Goal: Communication & Community: Ask a question

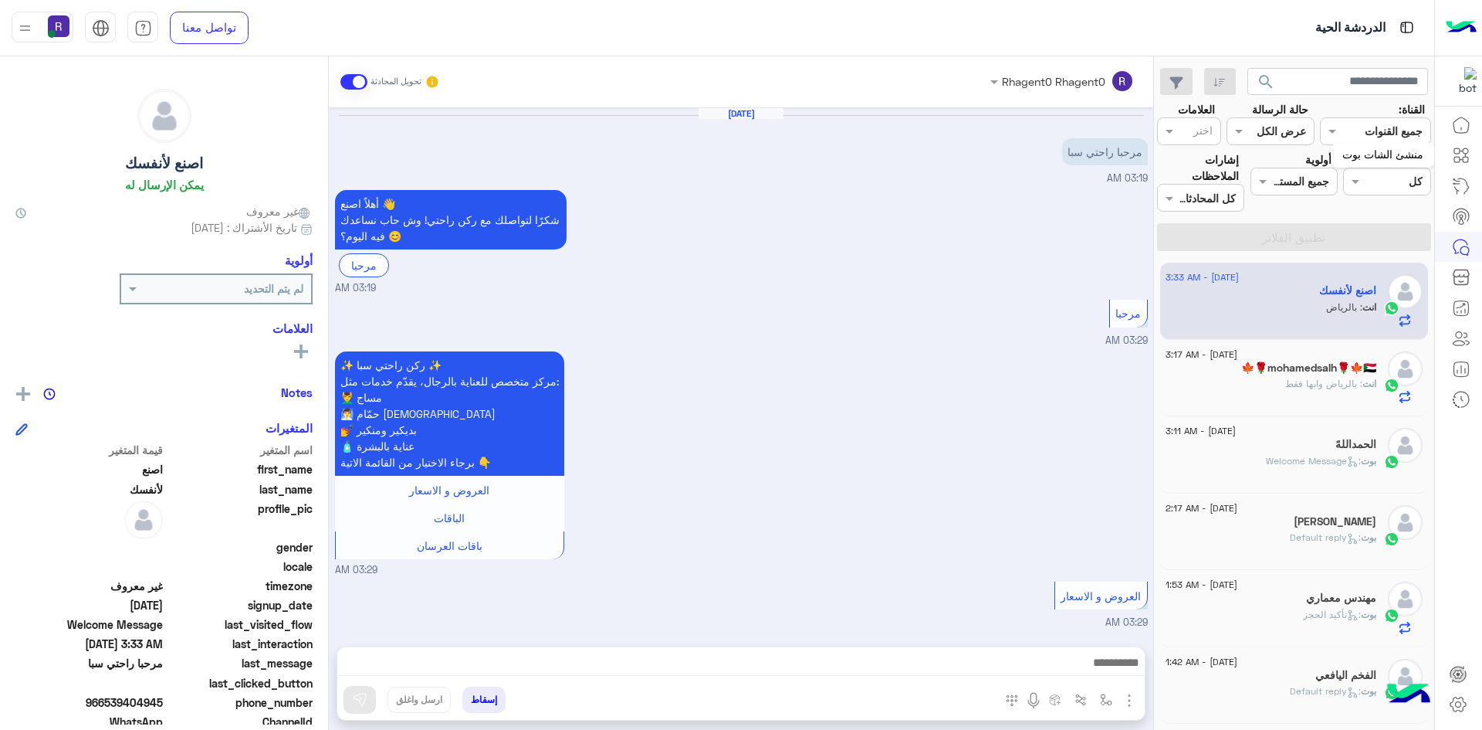
scroll to position [736, 0]
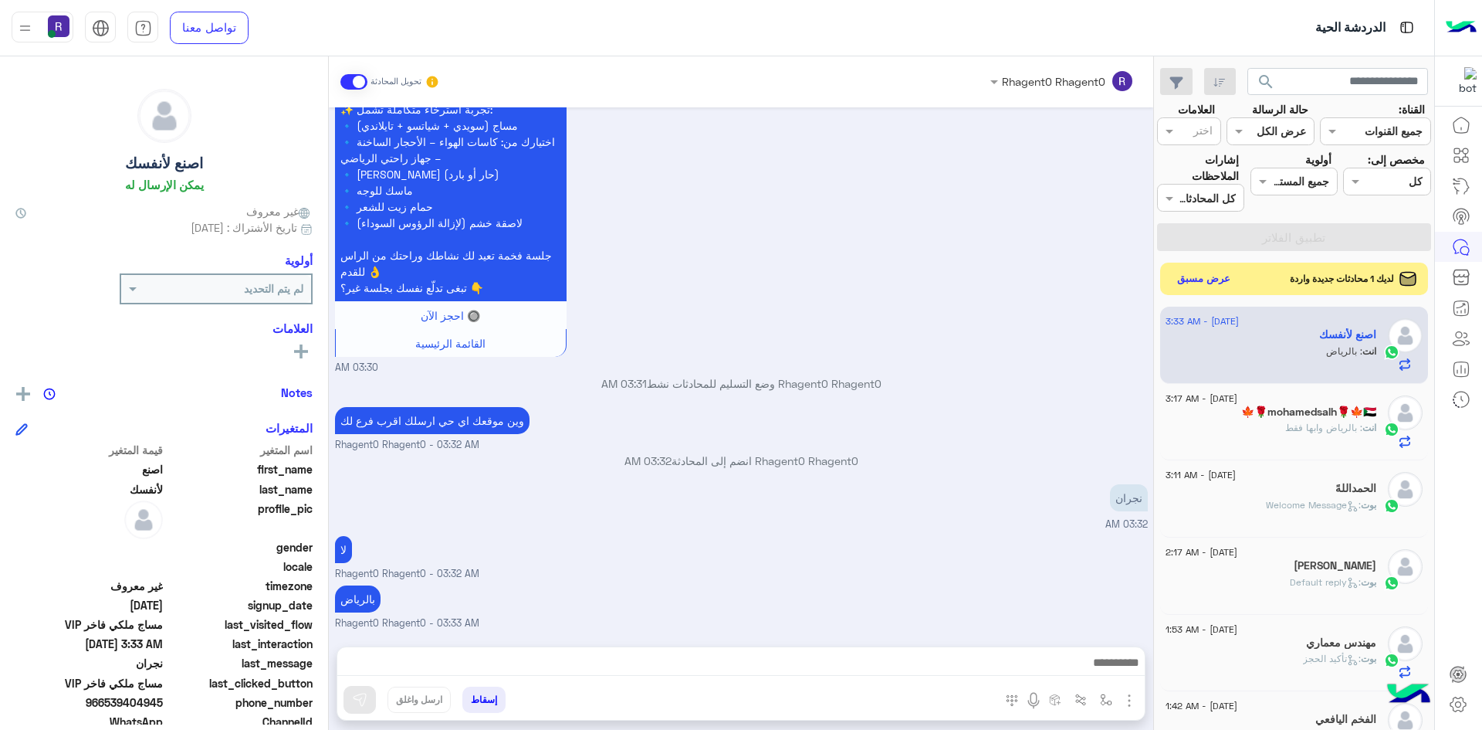
click at [1192, 283] on button "عرض مسبق" at bounding box center [1204, 279] width 65 height 21
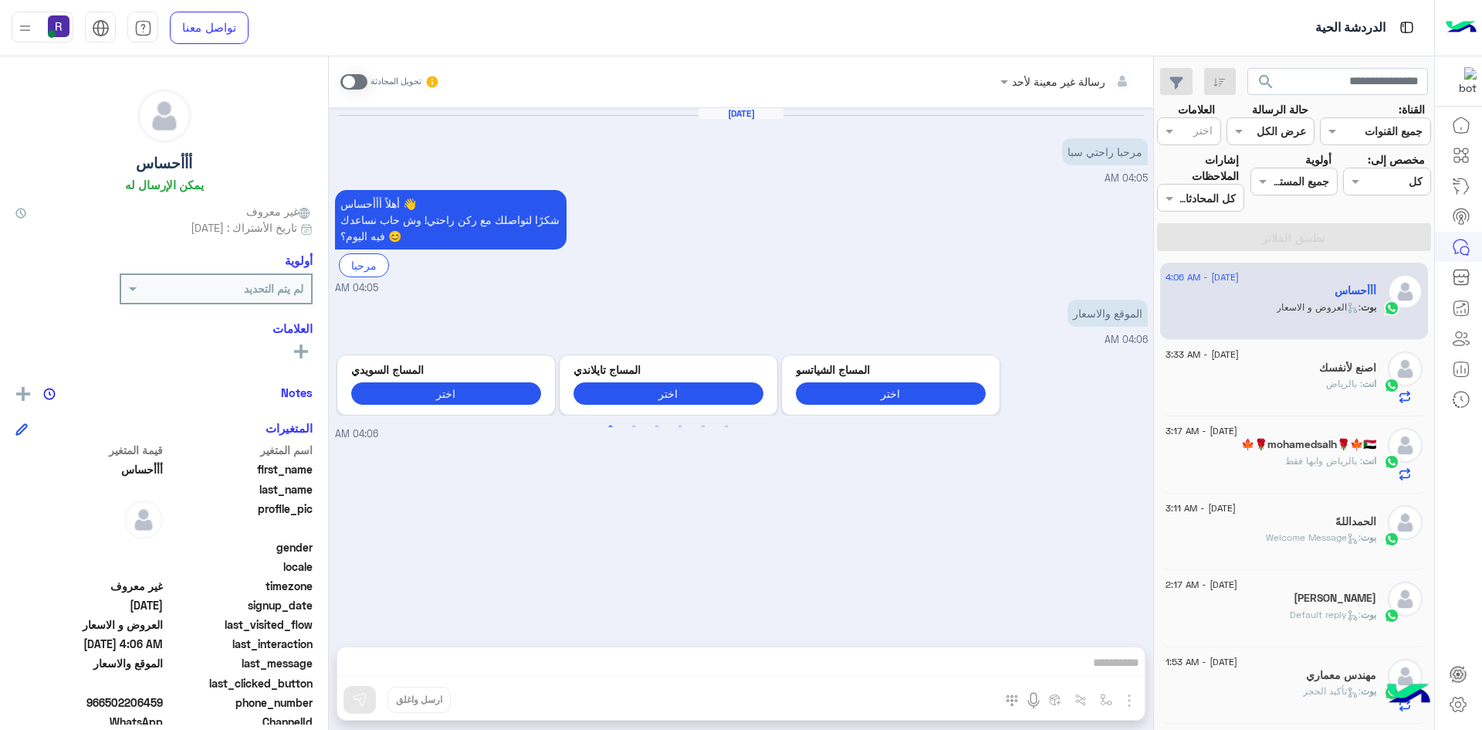
click at [1332, 376] on div "اصنع لأنفسك" at bounding box center [1271, 369] width 211 height 16
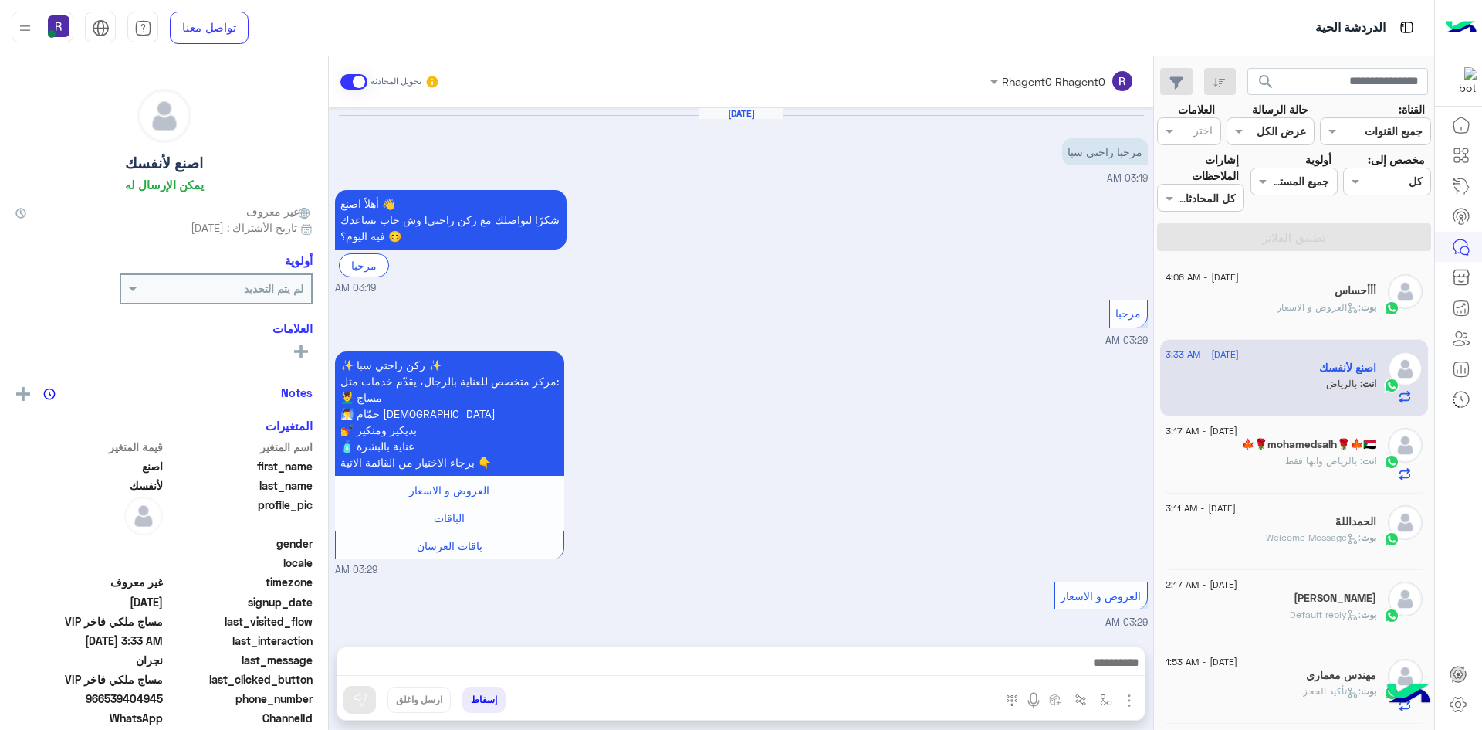
scroll to position [736, 0]
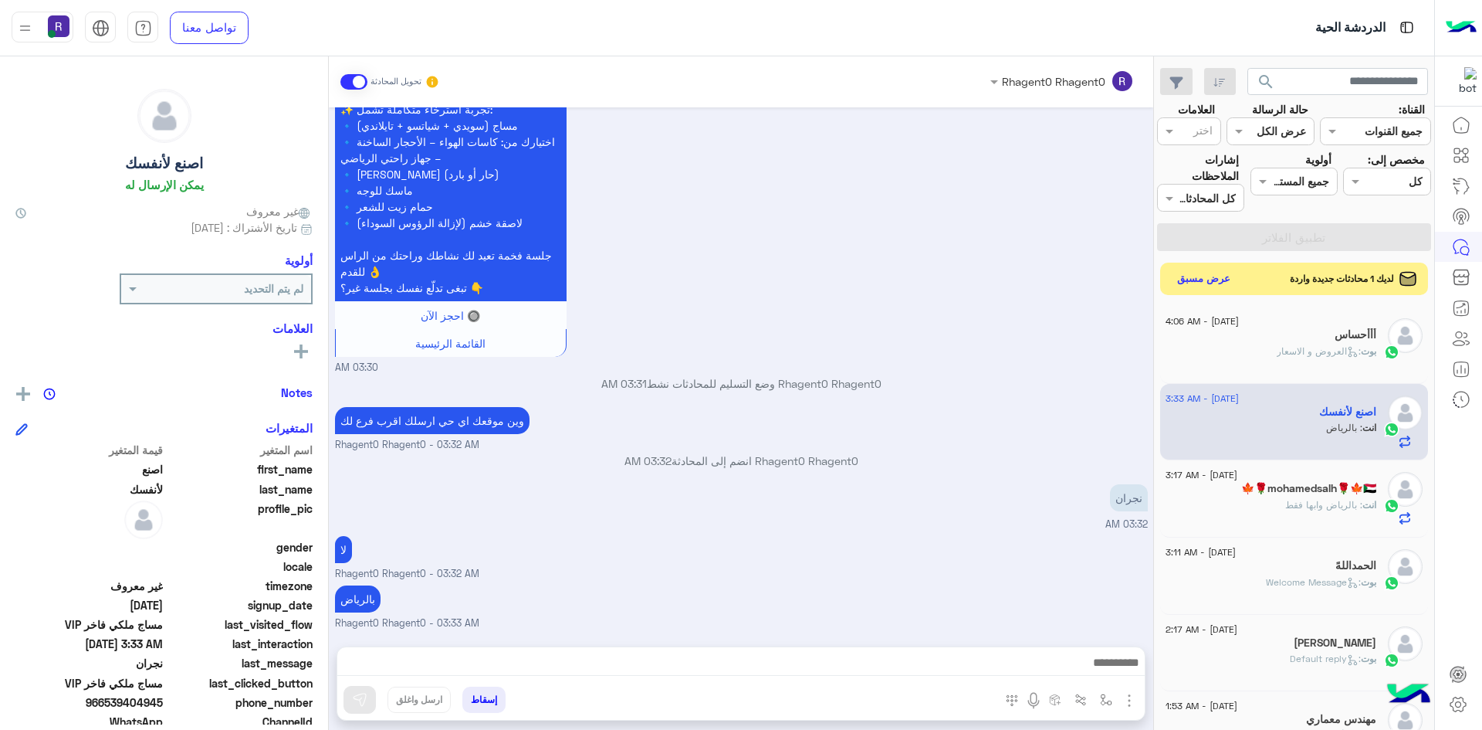
click at [1205, 279] on button "عرض مسبق" at bounding box center [1204, 279] width 65 height 21
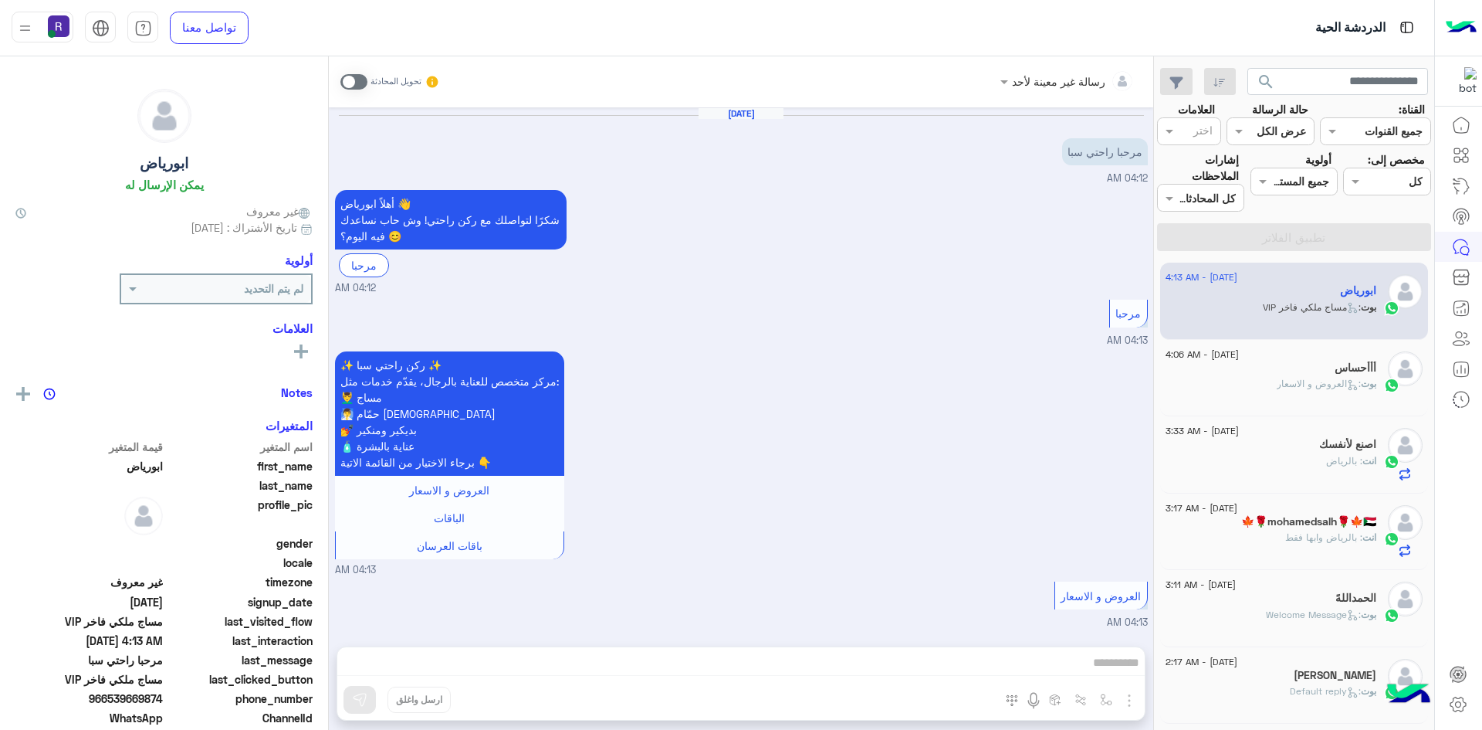
scroll to position [481, 0]
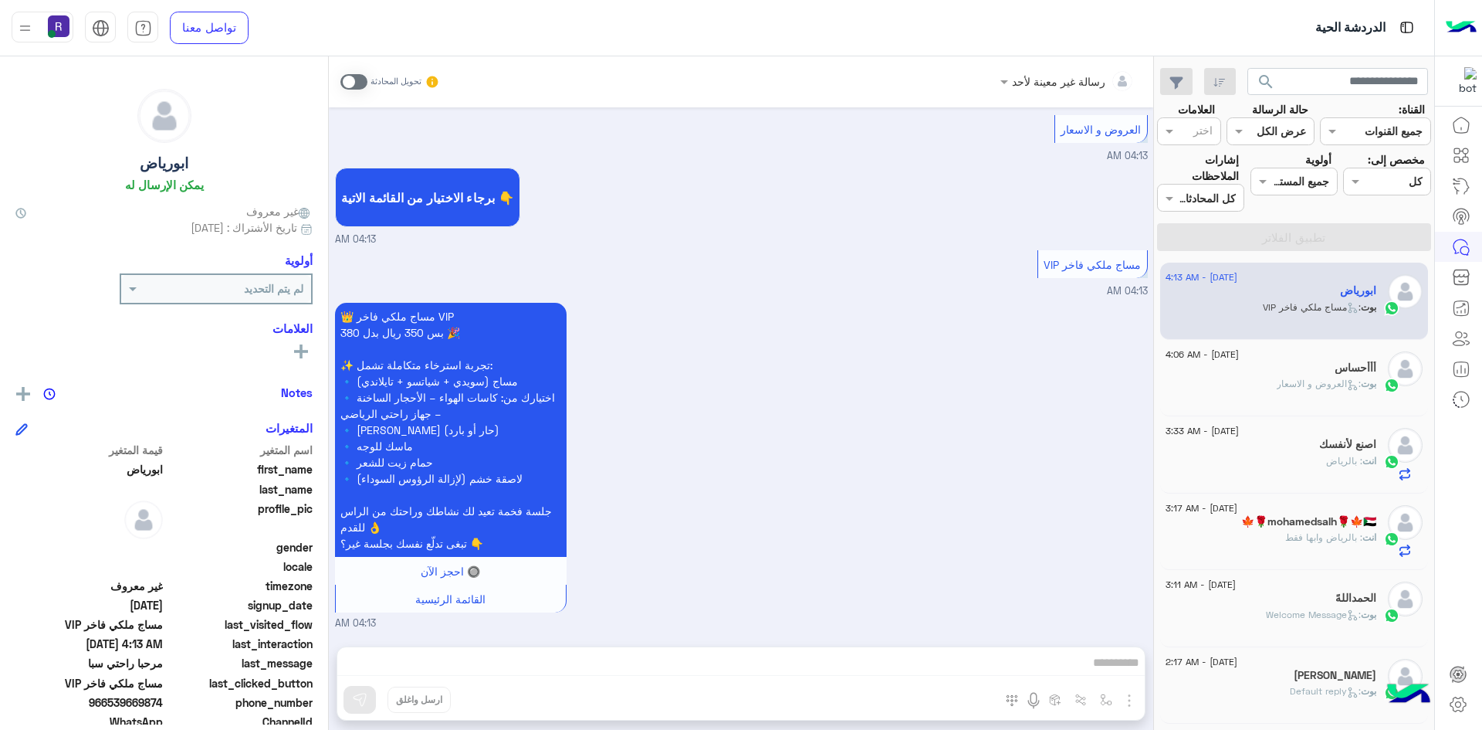
click at [363, 77] on span at bounding box center [353, 81] width 27 height 15
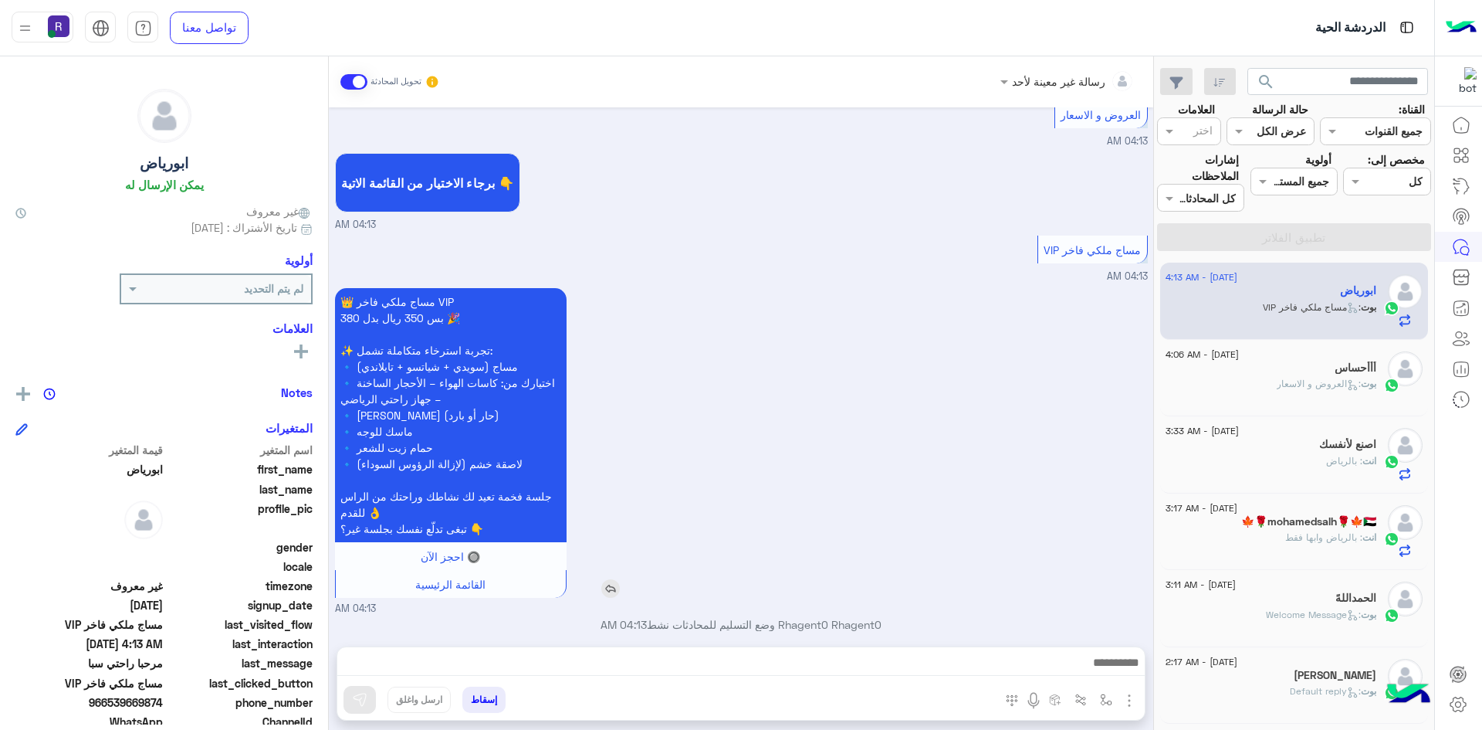
scroll to position [510, 0]
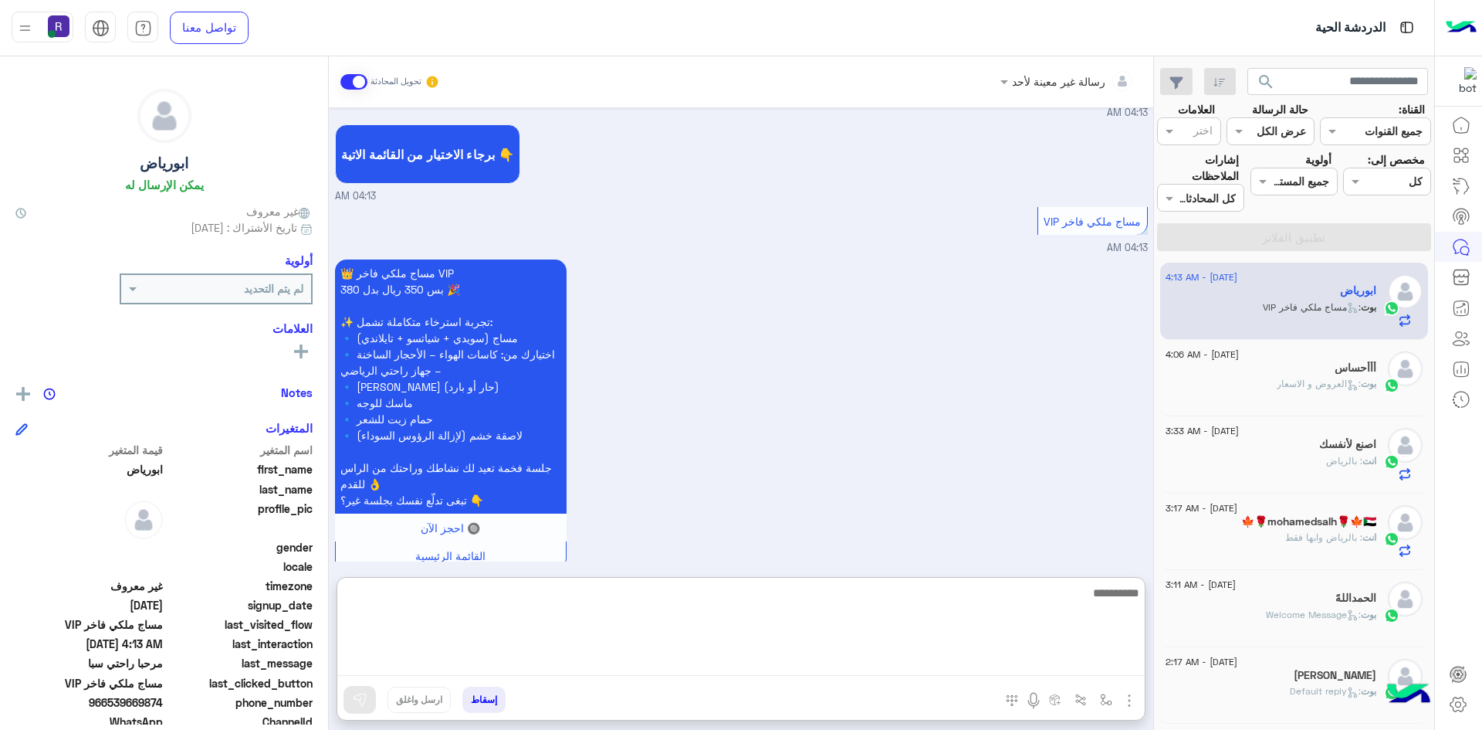
paste textarea "**********"
type textarea "**********"
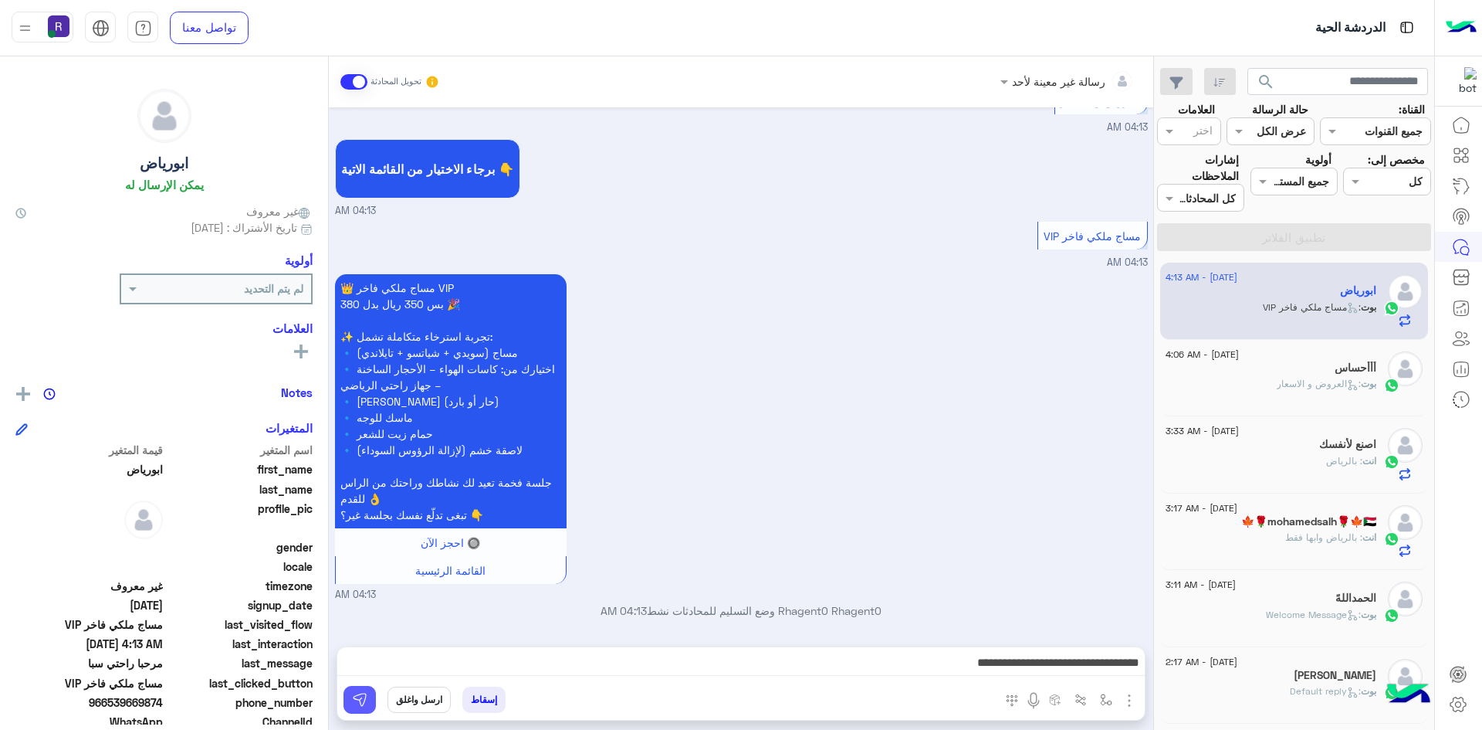
click at [364, 707] on button at bounding box center [360, 700] width 32 height 28
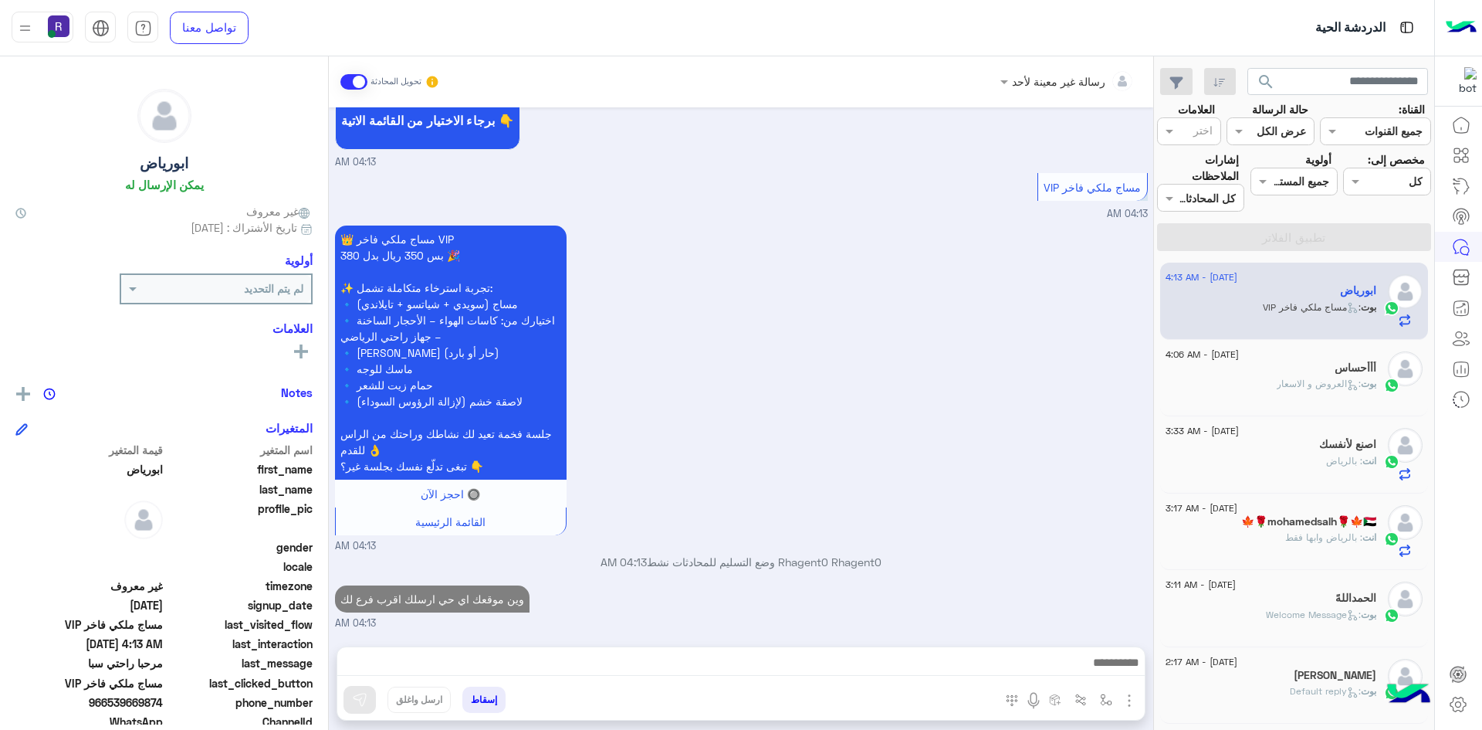
click at [1217, 388] on div "بوت : العروض و الاسعار" at bounding box center [1271, 390] width 211 height 27
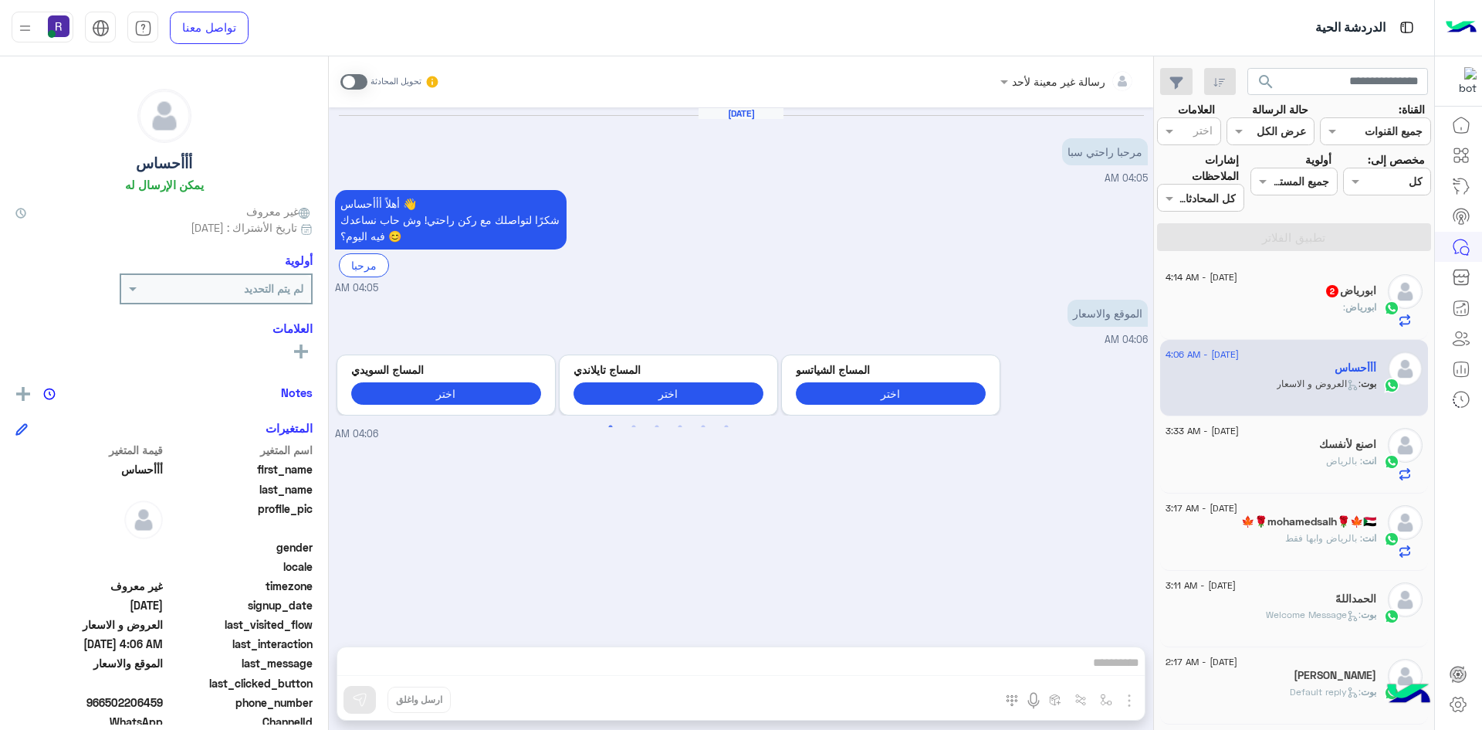
click at [1315, 298] on div "ابورياض 2" at bounding box center [1271, 292] width 211 height 16
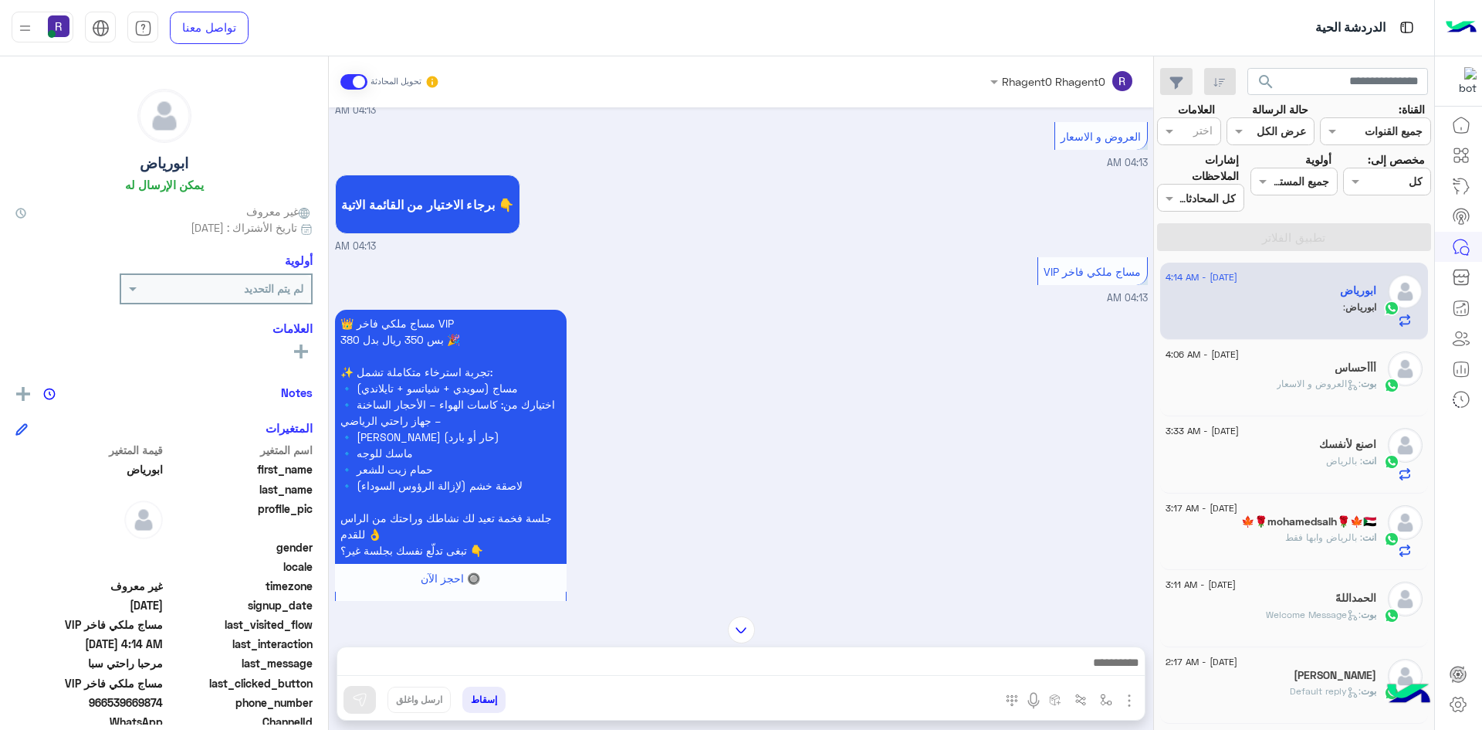
scroll to position [691, 0]
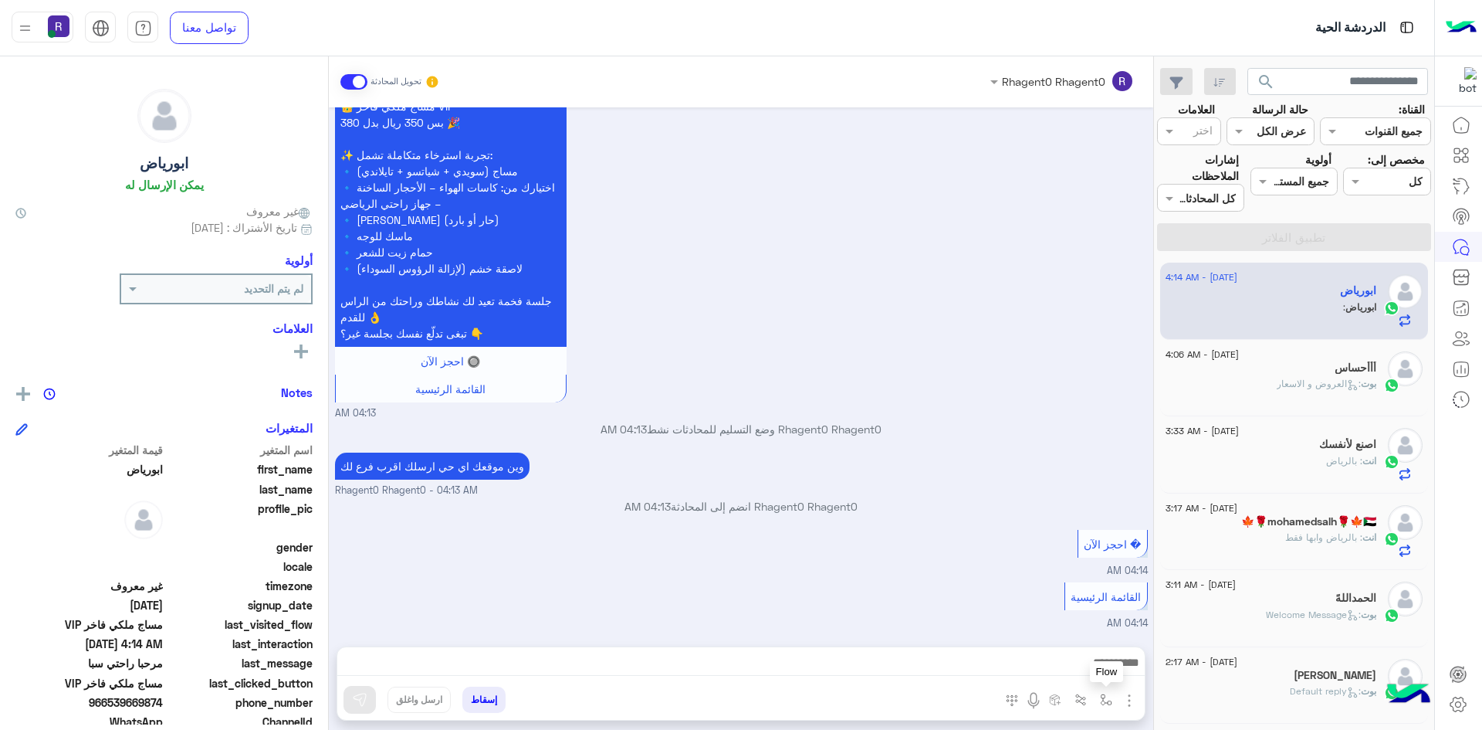
click at [1106, 699] on img "button" at bounding box center [1106, 699] width 12 height 12
click at [1085, 662] on input "text" at bounding box center [1059, 666] width 104 height 18
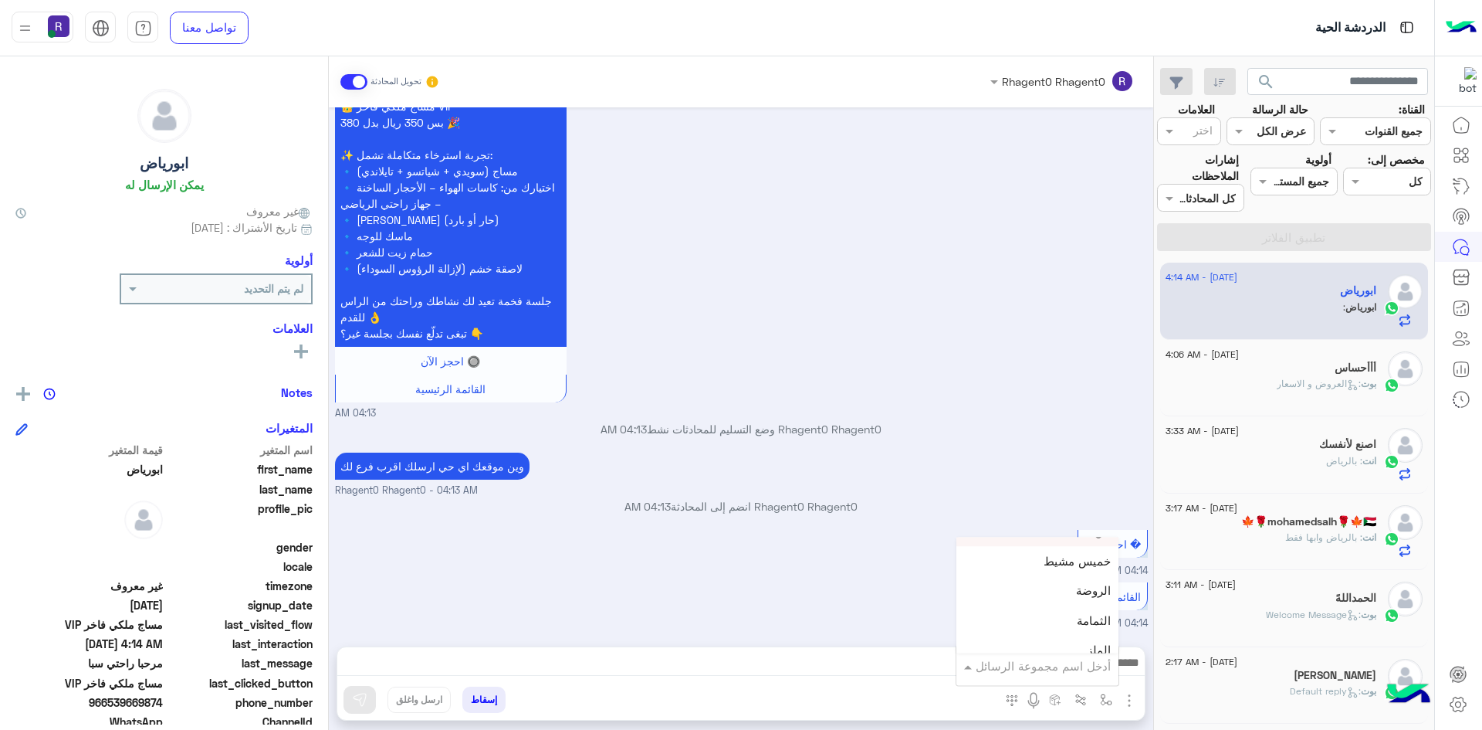
scroll to position [1081, 0]
click at [1063, 574] on div "لبن" at bounding box center [1038, 571] width 162 height 30
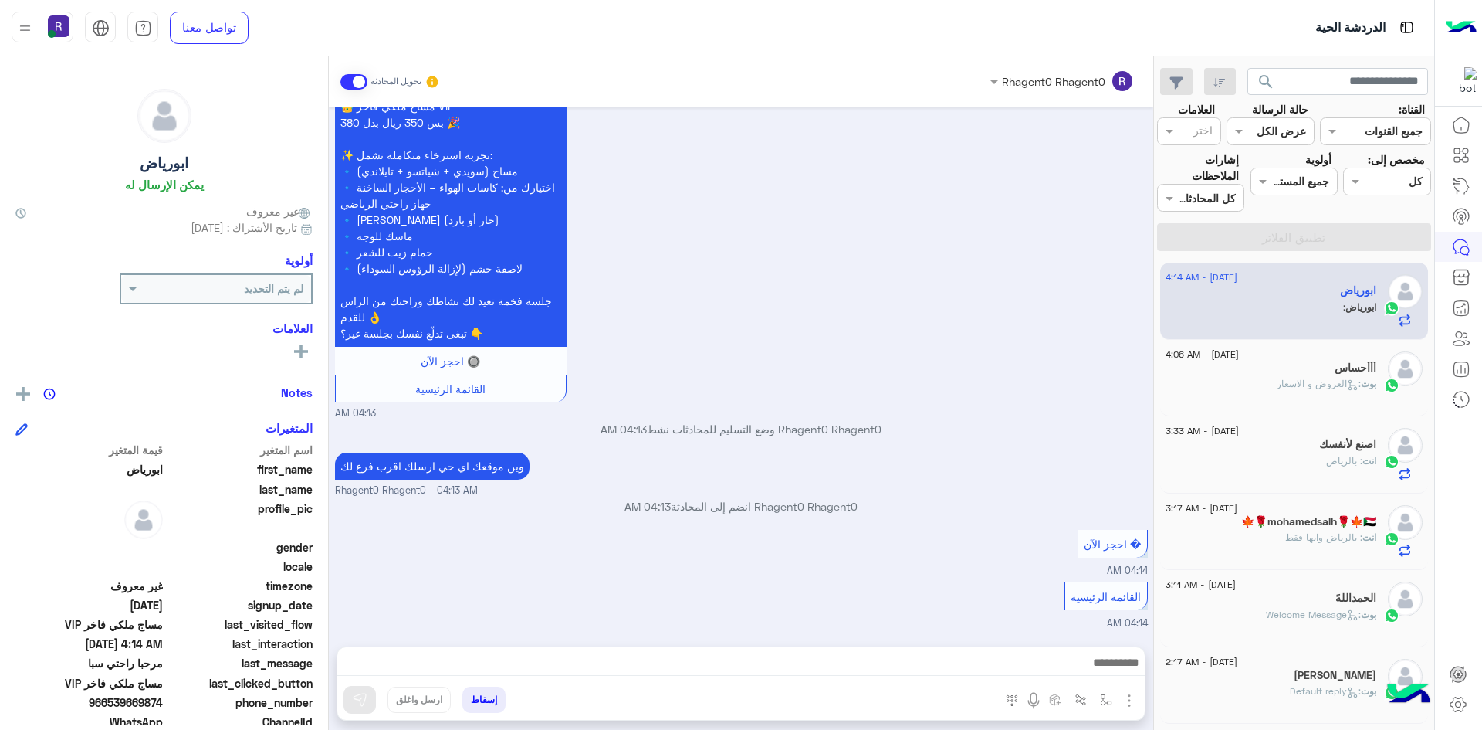
type textarea "***"
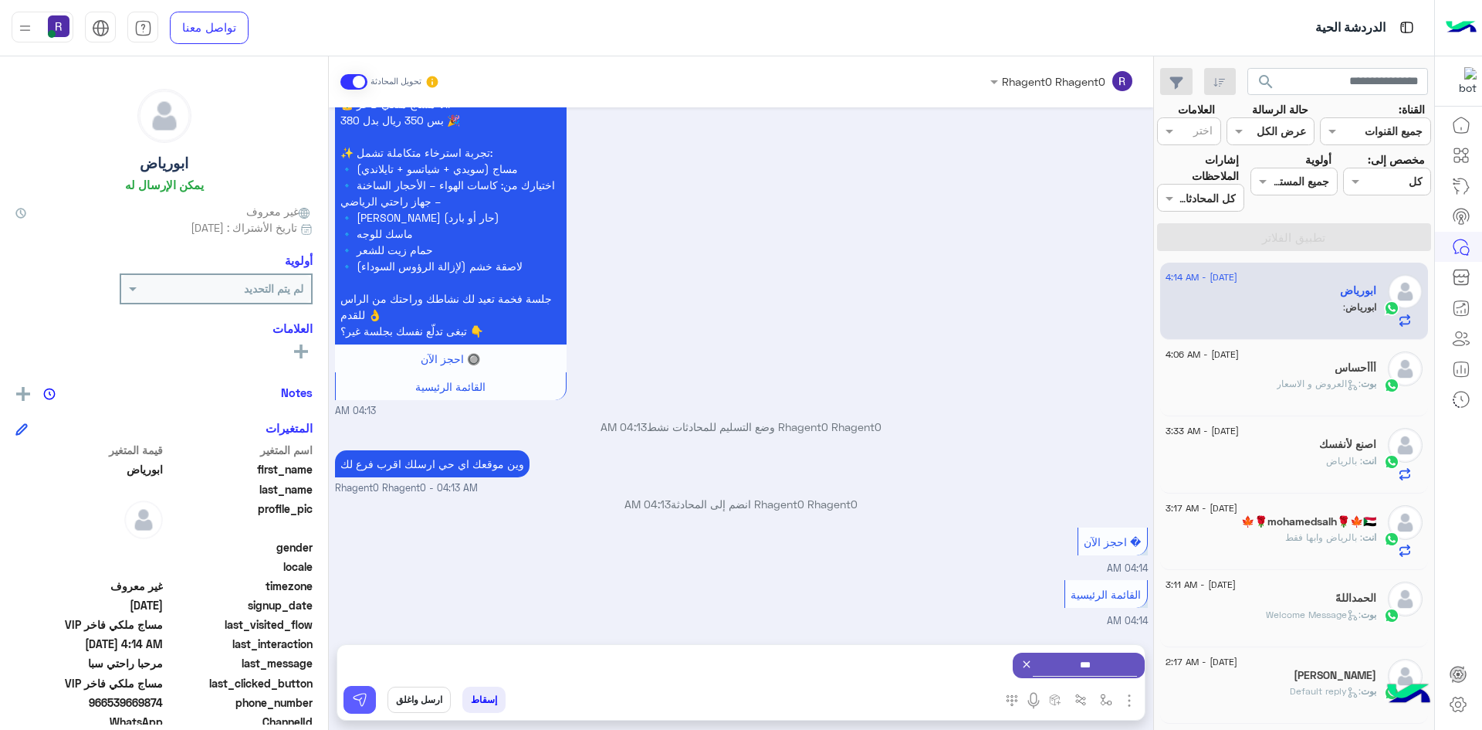
click at [358, 698] on img at bounding box center [359, 699] width 15 height 15
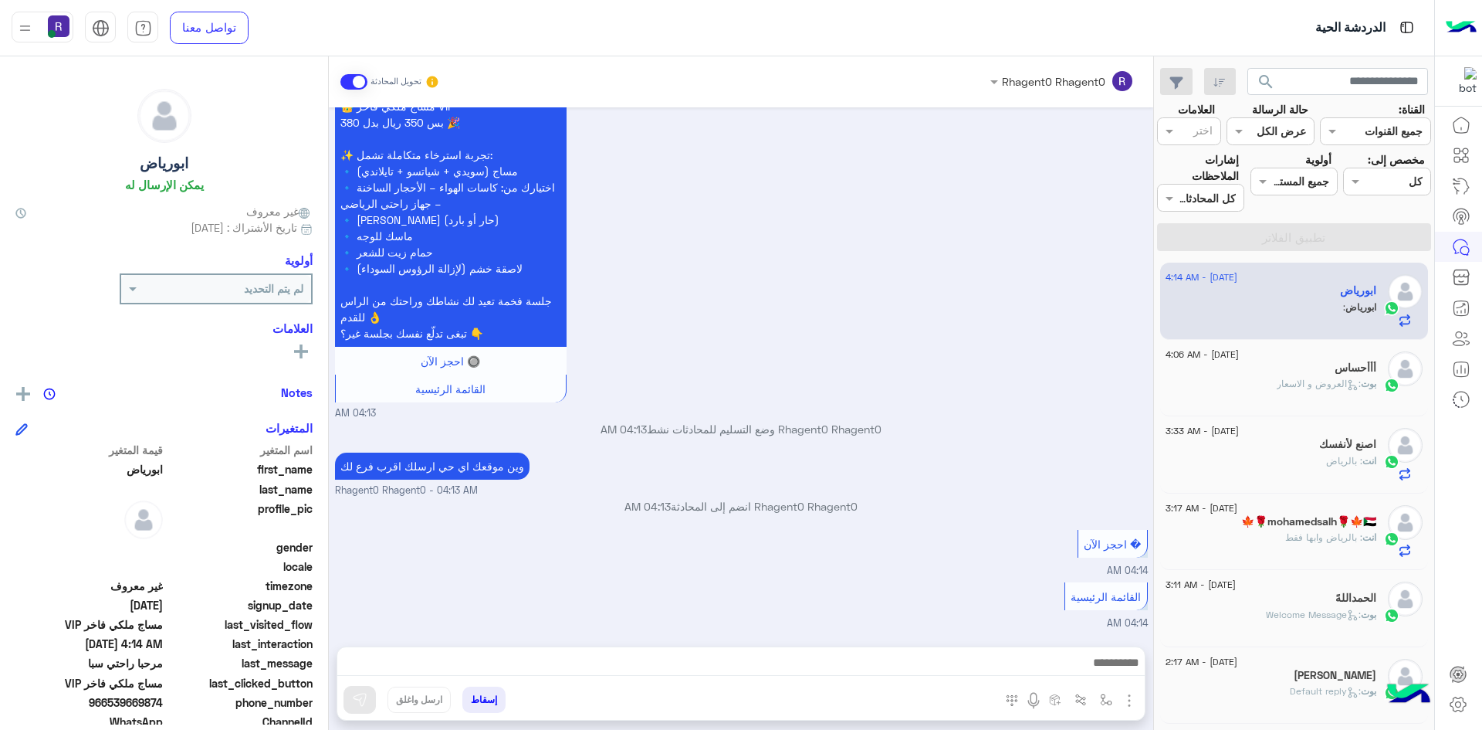
scroll to position [691, 0]
click at [1102, 692] on button "button" at bounding box center [1106, 698] width 25 height 25
click at [1093, 660] on input "text" at bounding box center [1059, 666] width 104 height 18
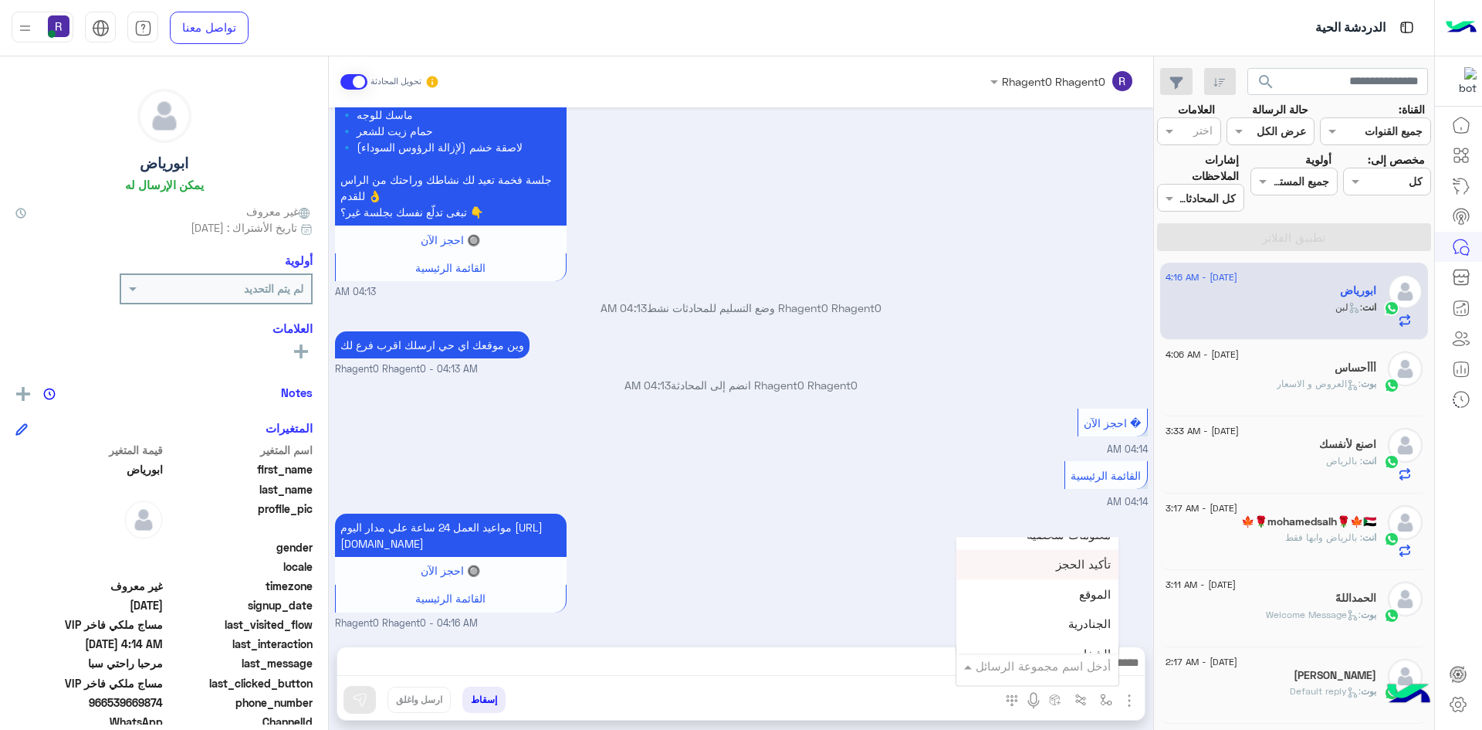
scroll to position [1004, 0]
click at [1089, 595] on div "الجنادرية" at bounding box center [1038, 589] width 162 height 30
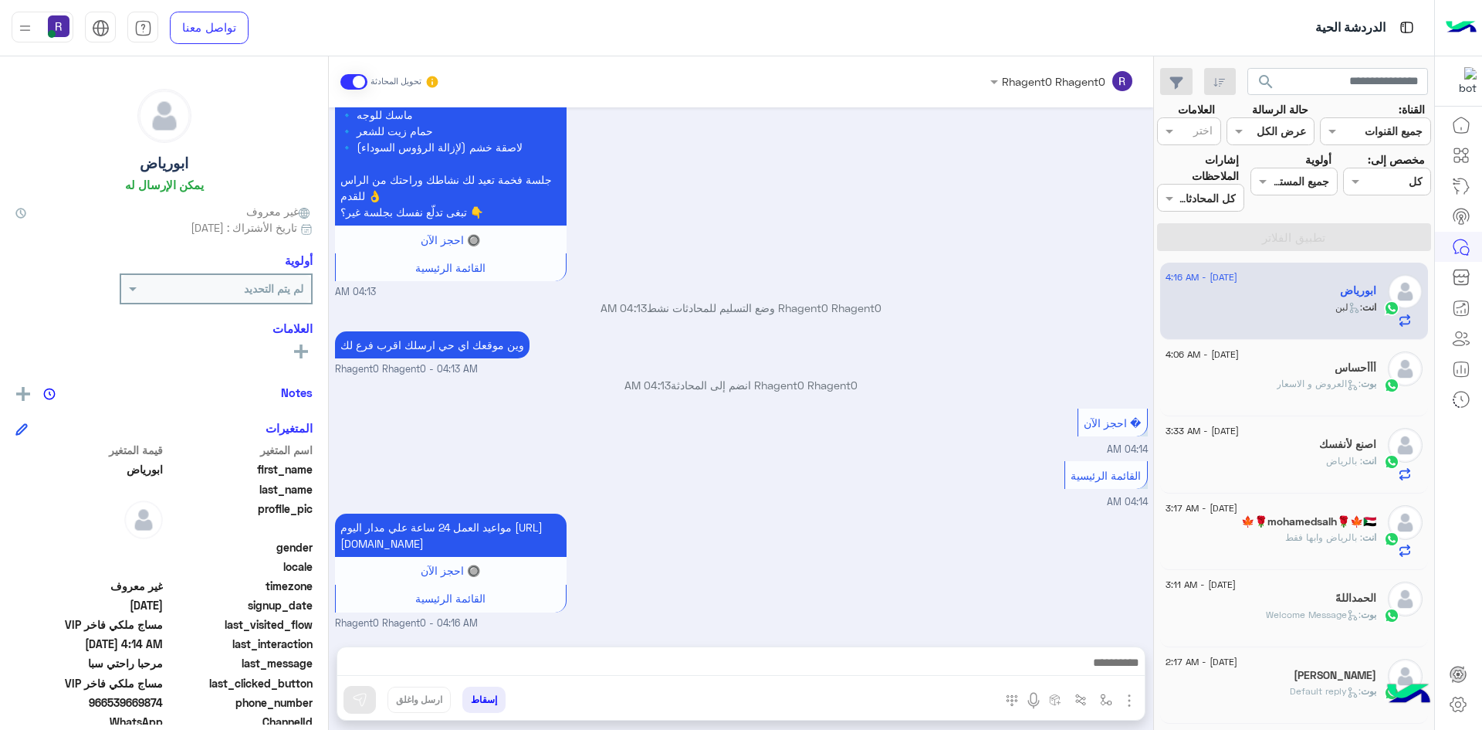
type textarea "*********"
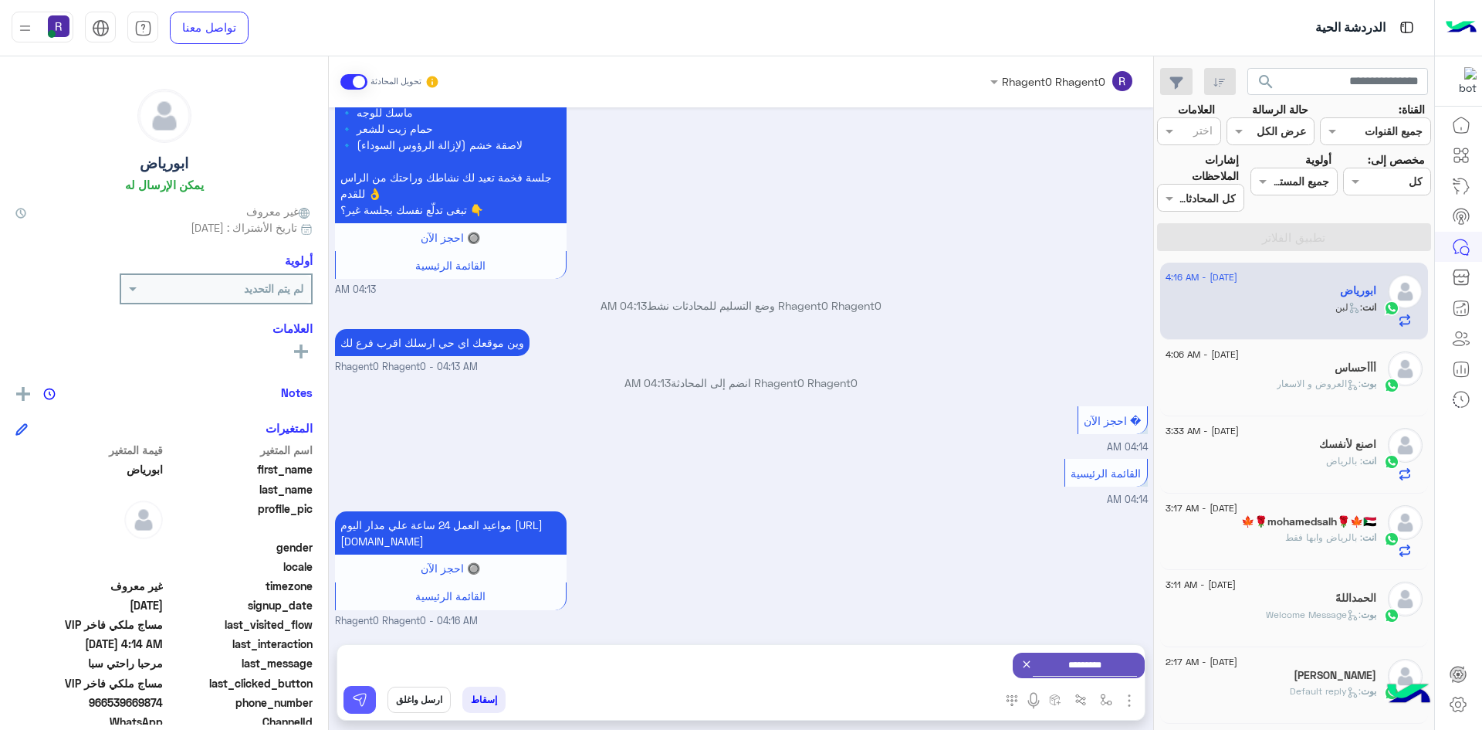
click at [363, 705] on img at bounding box center [359, 699] width 15 height 15
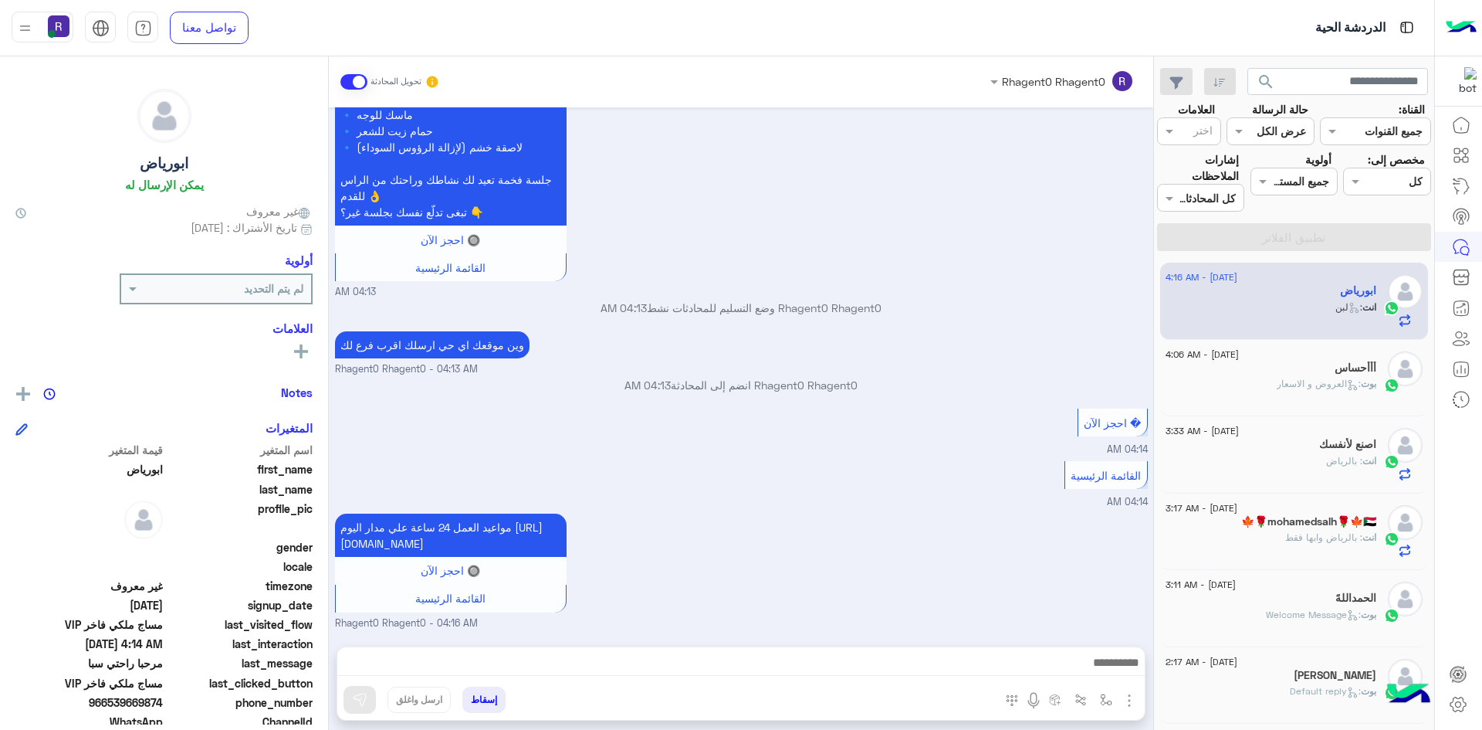
scroll to position [828, 0]
click at [1288, 449] on div "اصنع لأنفسك" at bounding box center [1271, 446] width 211 height 16
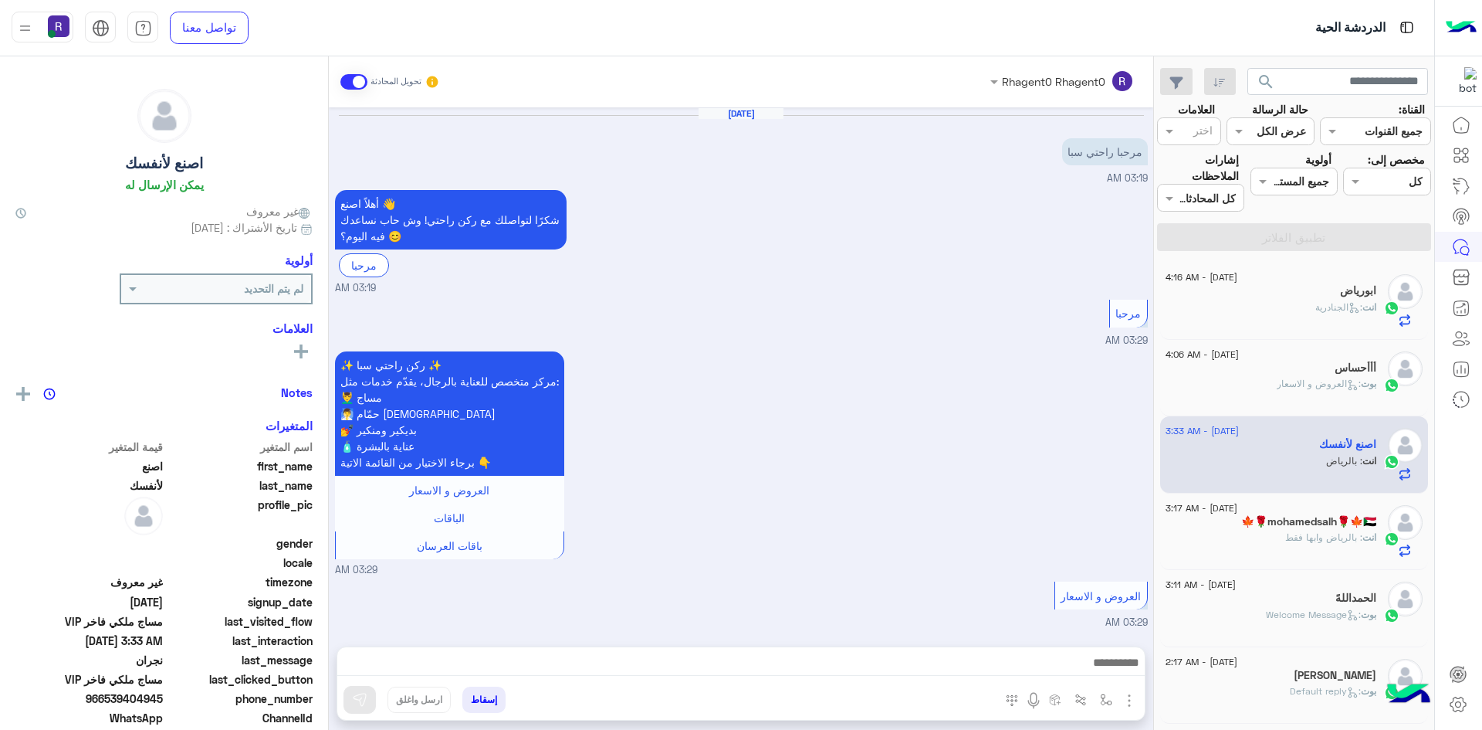
scroll to position [736, 0]
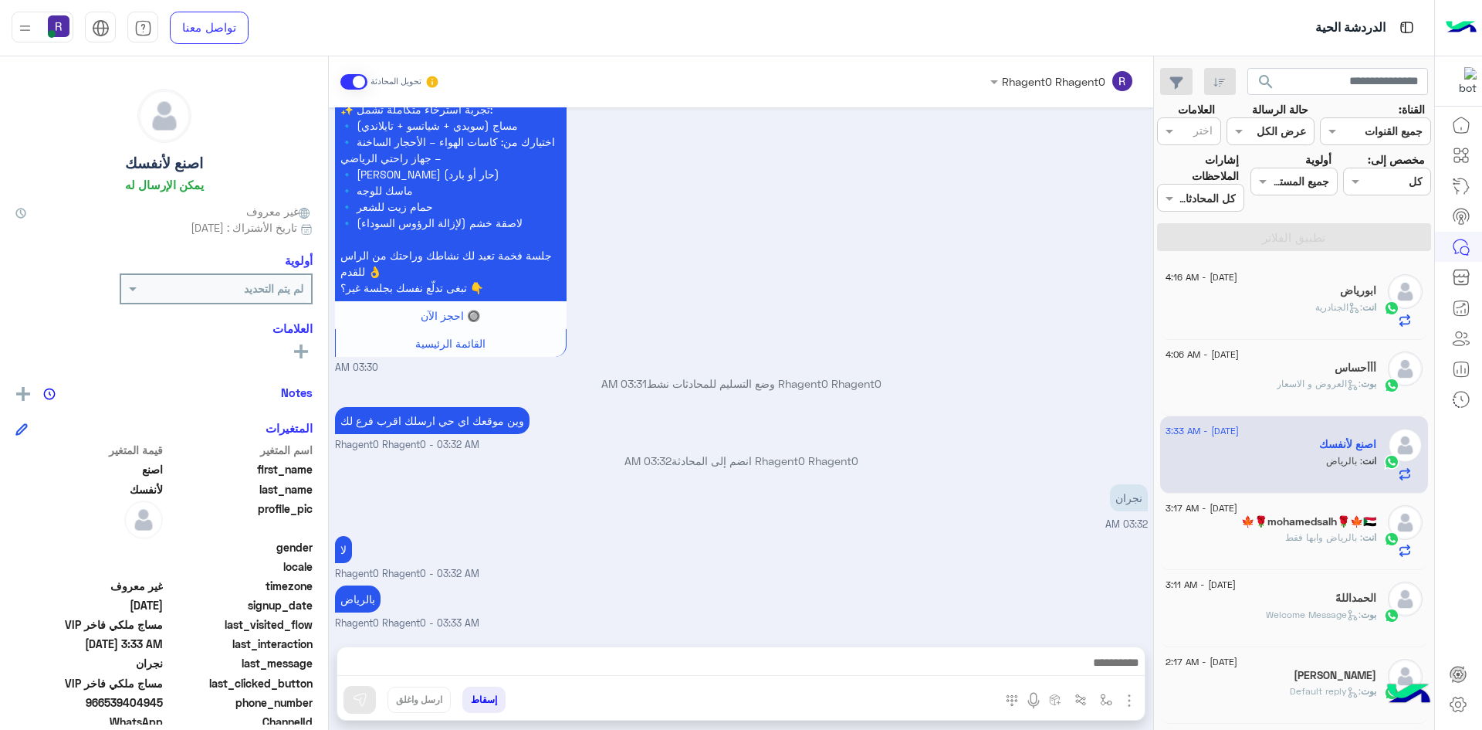
click at [1294, 298] on div "ابورياض" at bounding box center [1271, 292] width 211 height 16
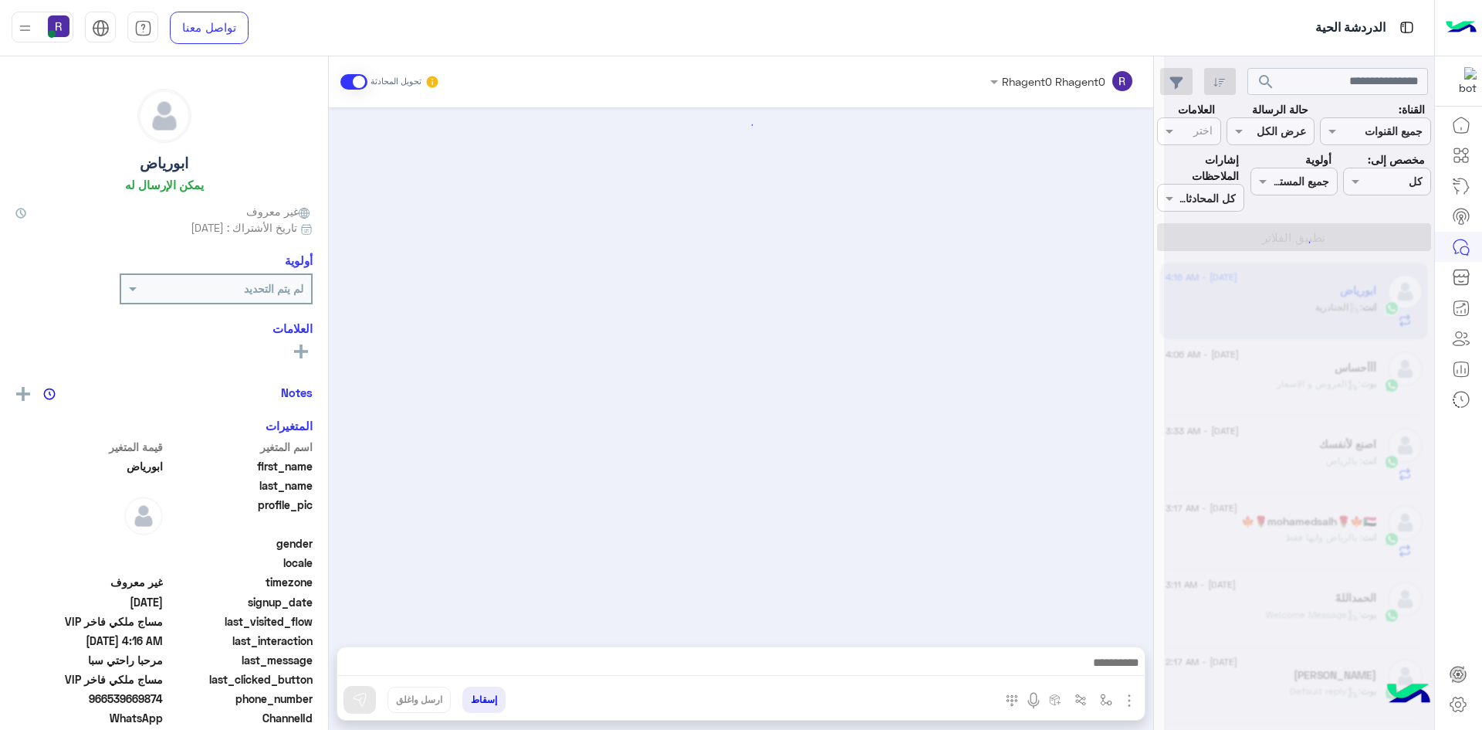
scroll to position [966, 0]
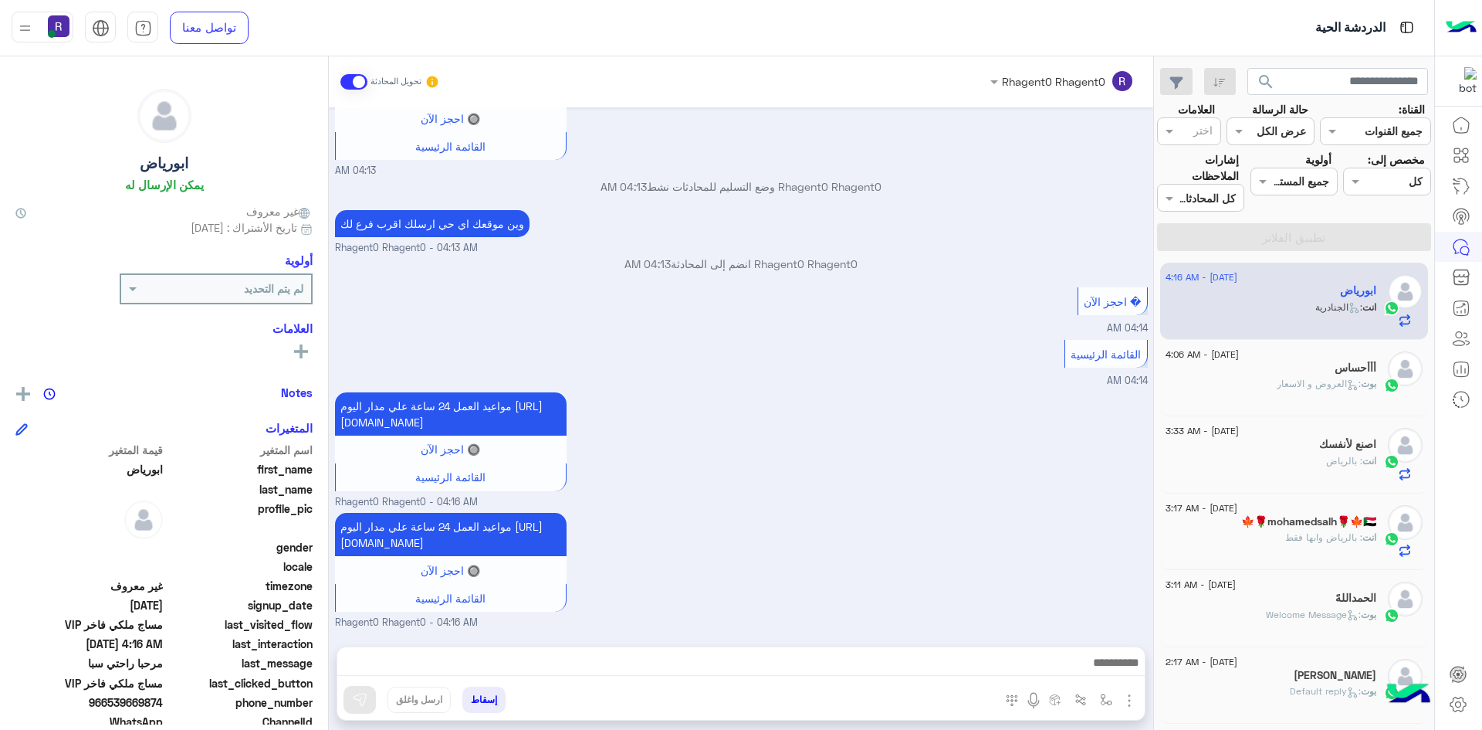
click at [1301, 391] on p "بوت : العروض و الاسعار" at bounding box center [1327, 384] width 100 height 14
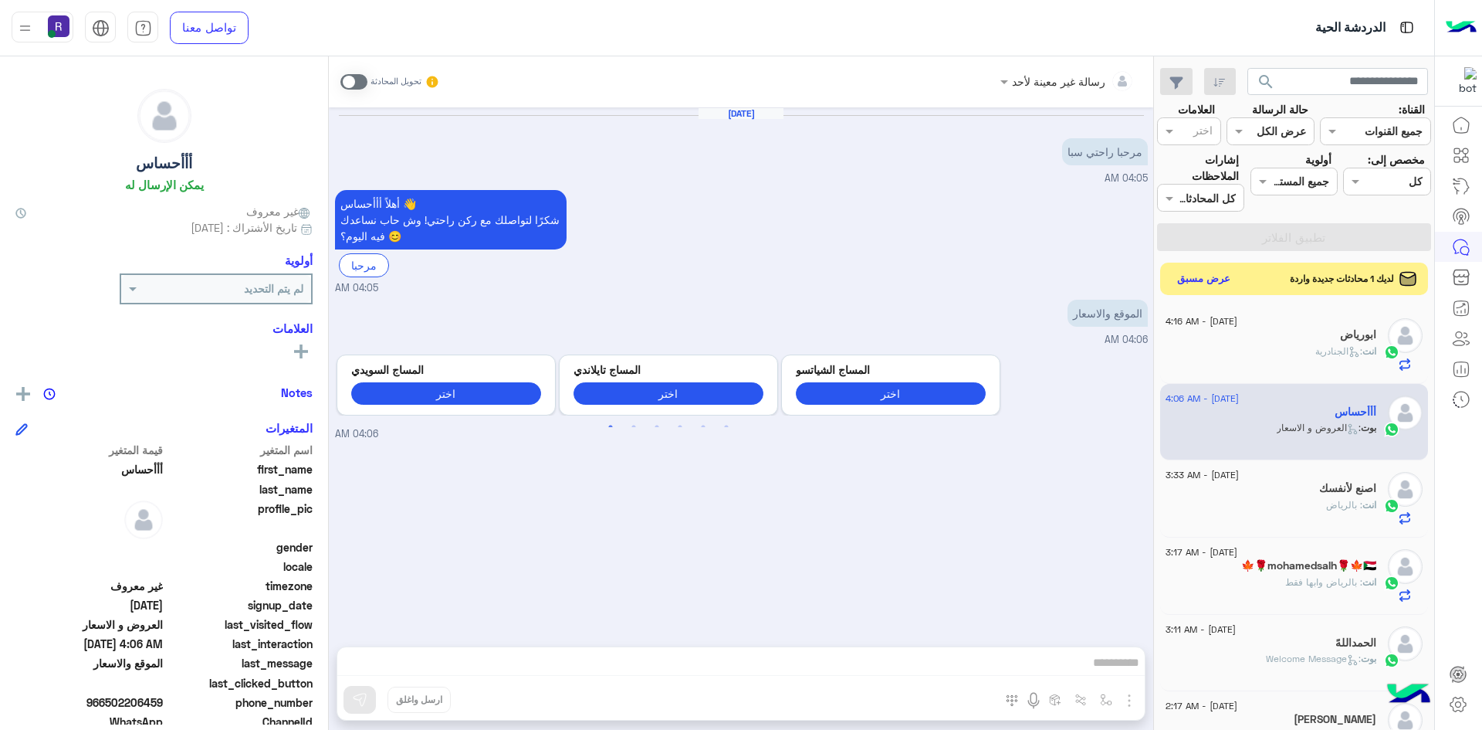
click at [1216, 281] on button "عرض مسبق" at bounding box center [1204, 279] width 65 height 21
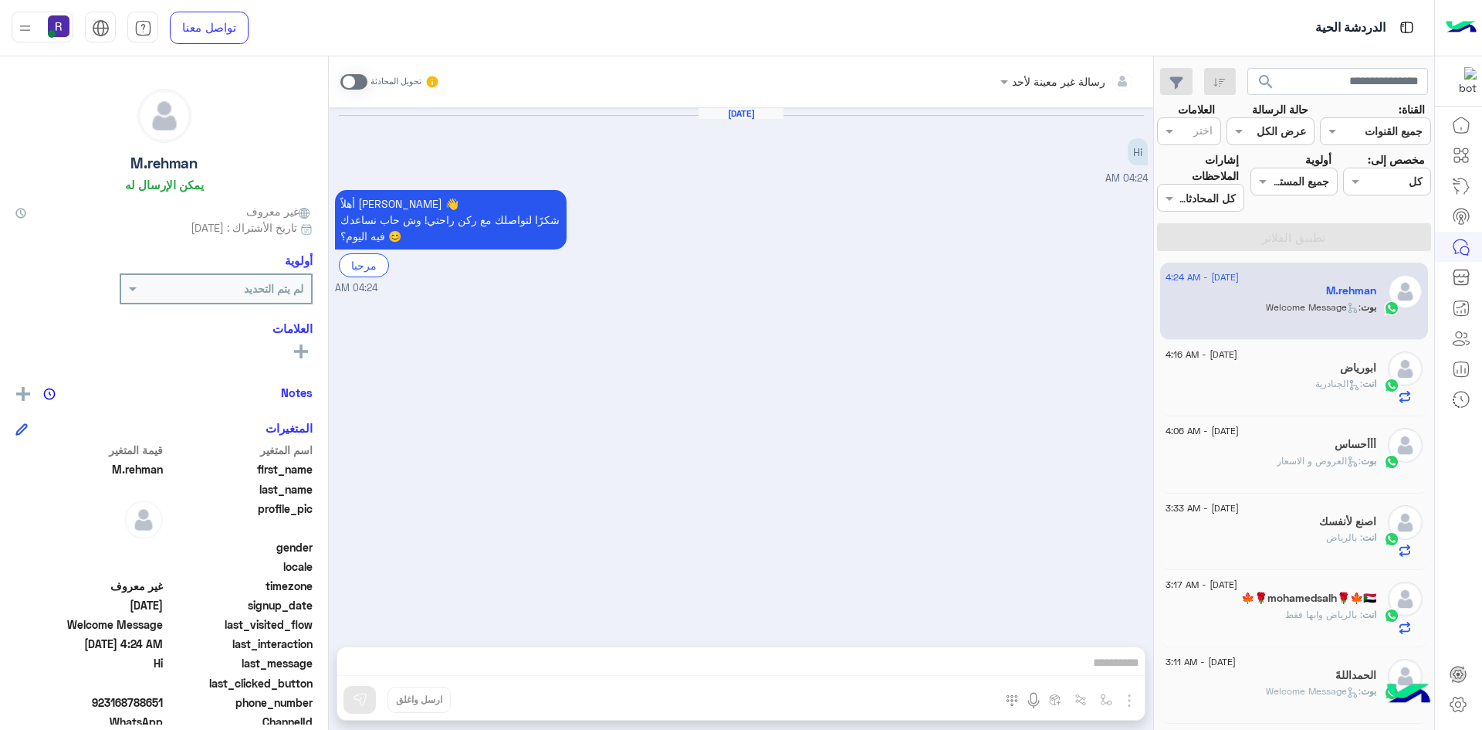
click at [1270, 401] on div "انت : الجنادرية" at bounding box center [1271, 390] width 211 height 27
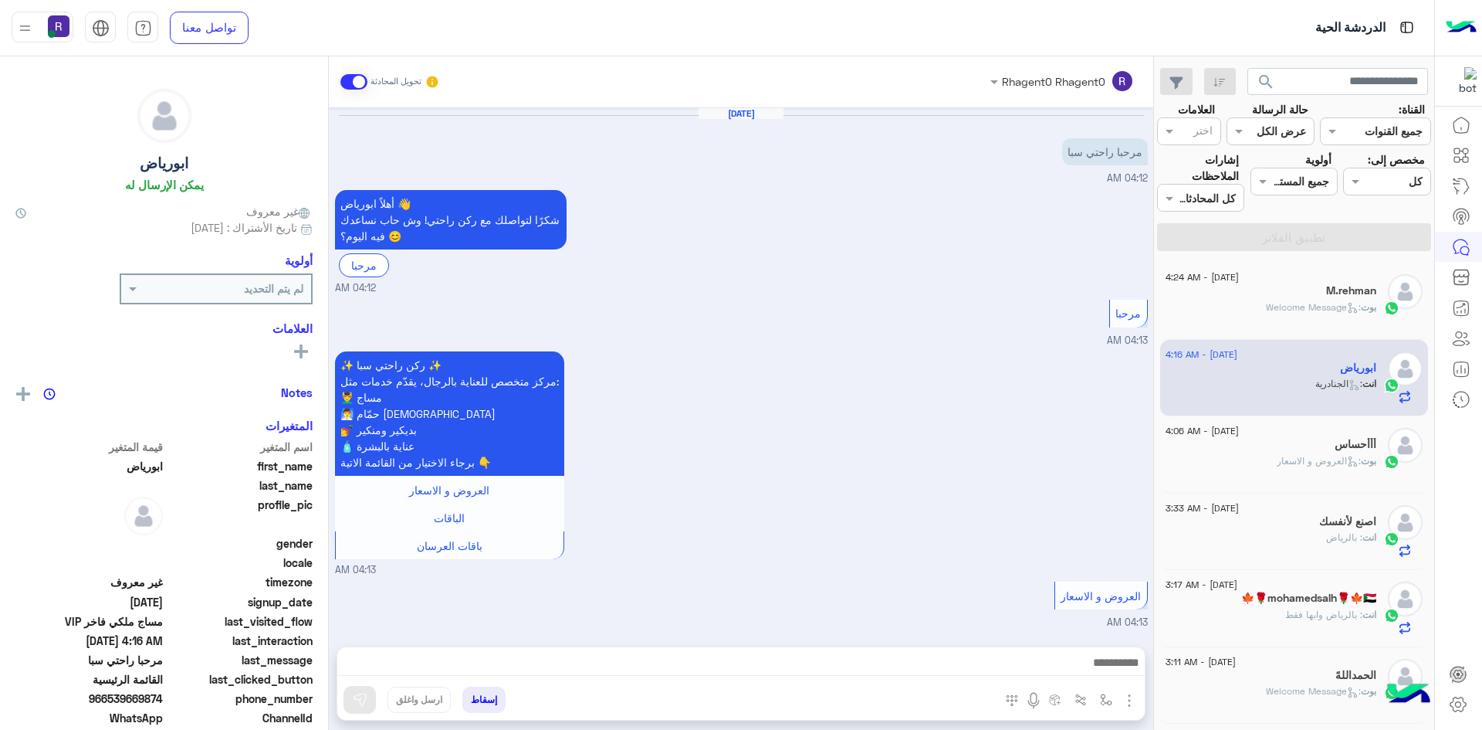
scroll to position [966, 0]
